Goal: Task Accomplishment & Management: Complete application form

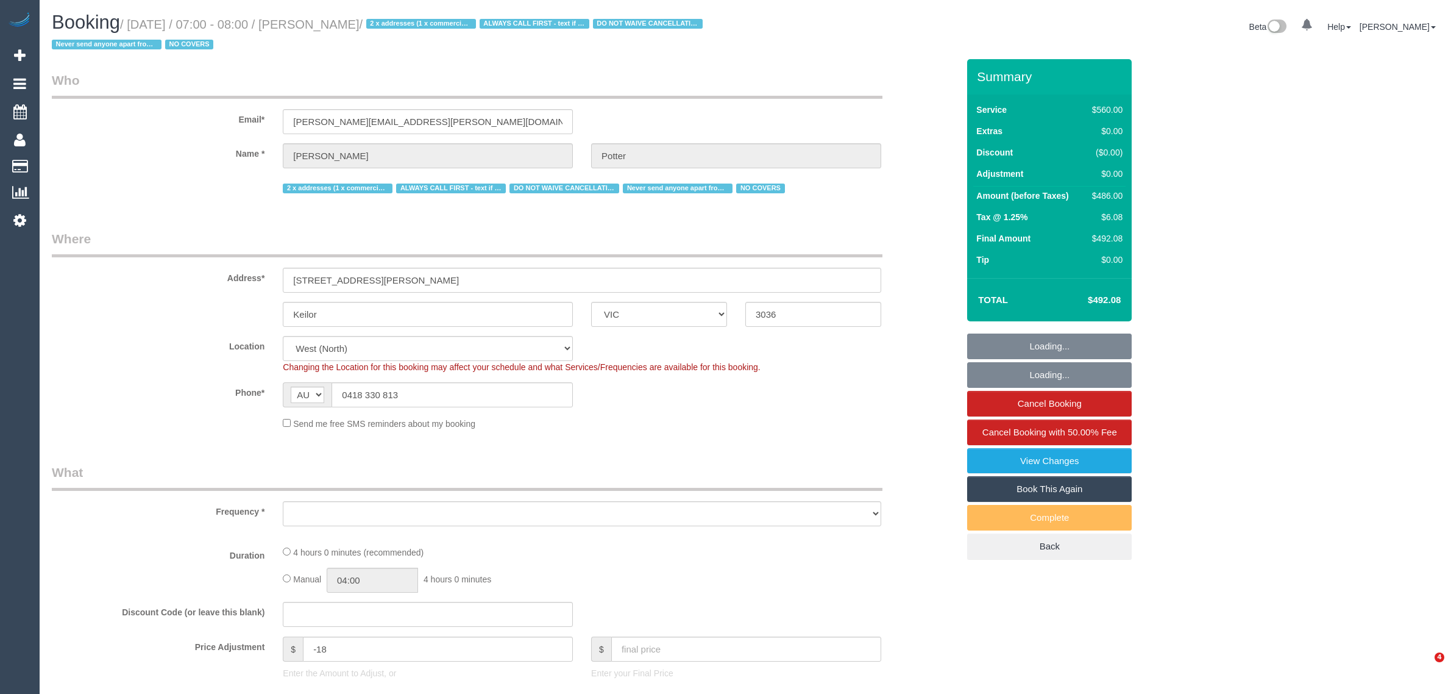
select select "VIC"
click at [457, 402] on input "0418 330 813" at bounding box center [452, 394] width 241 height 25
select select "object:556"
select select "2"
select select "240"
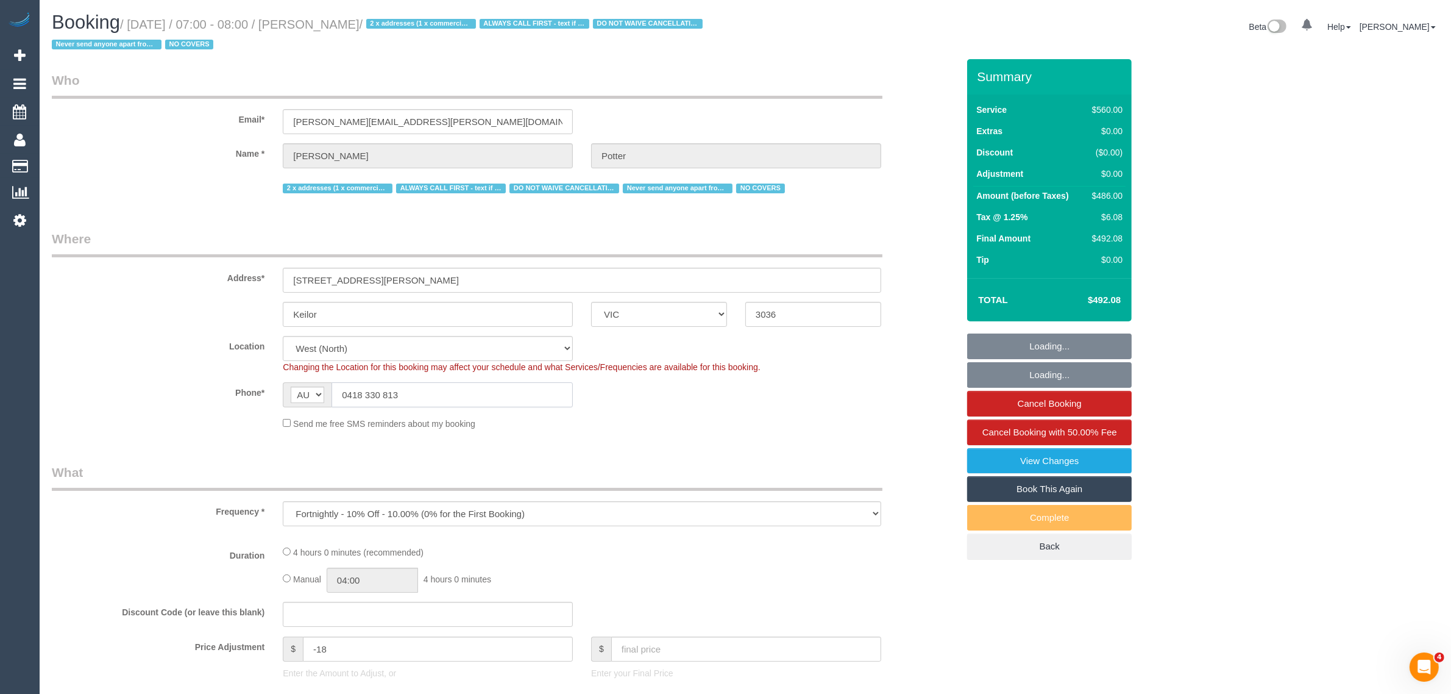
select select "number:28"
select select "number:14"
select select "number:19"
select select "number:22"
select select "number:35"
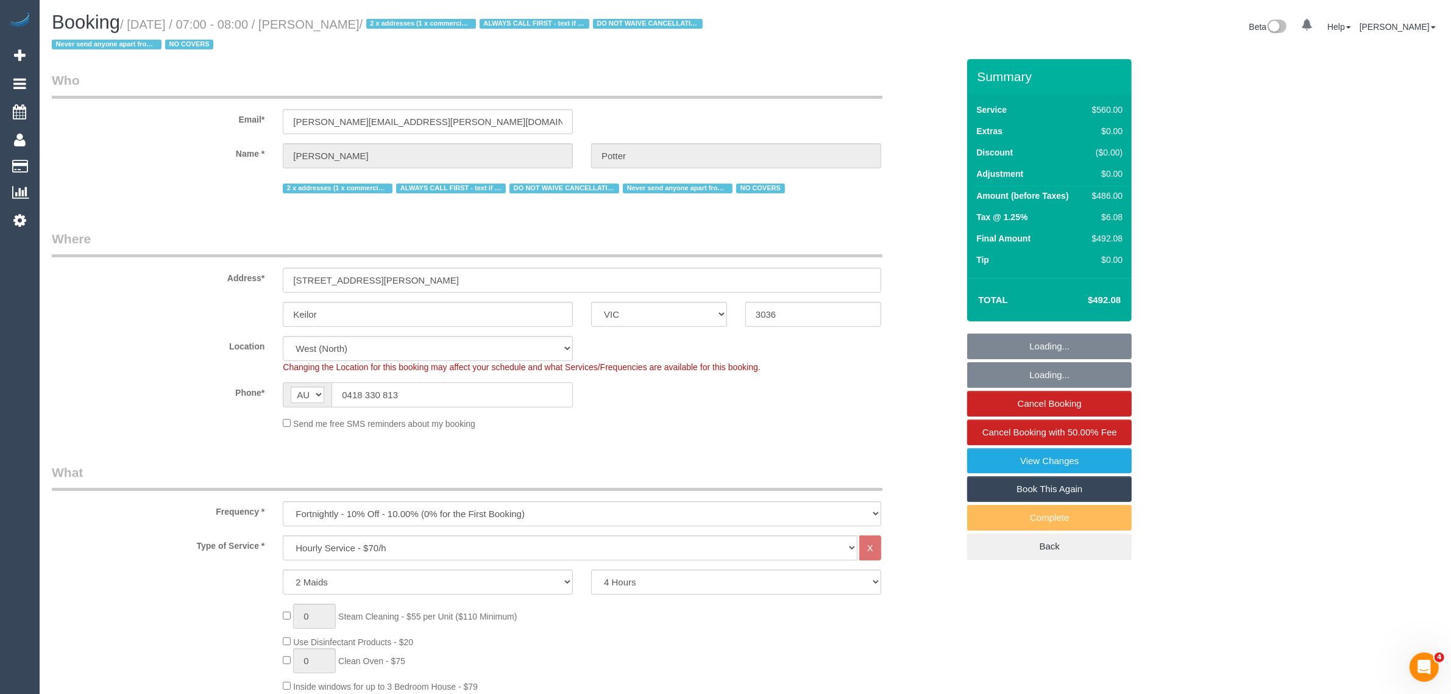
select select "object:1426"
